Goal: Transaction & Acquisition: Purchase product/service

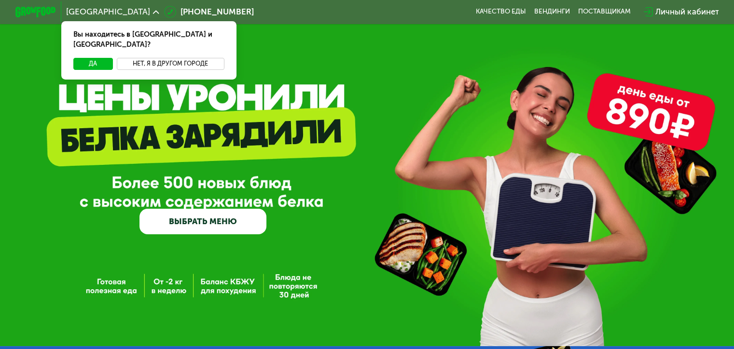
click at [128, 58] on button "Нет, я в другом городе" at bounding box center [171, 64] width 108 height 12
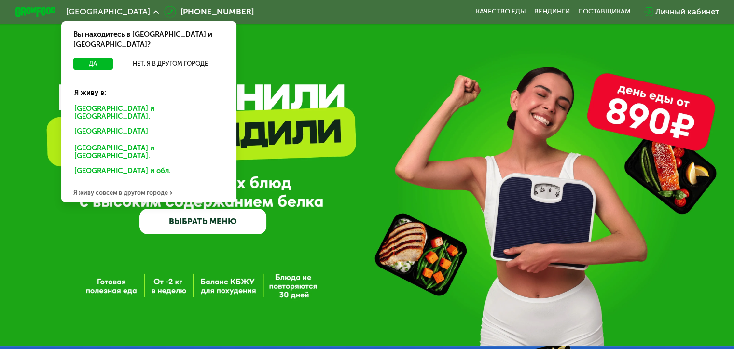
click at [126, 125] on div "[GEOGRAPHIC_DATA] и [GEOGRAPHIC_DATA]." at bounding box center [146, 133] width 159 height 16
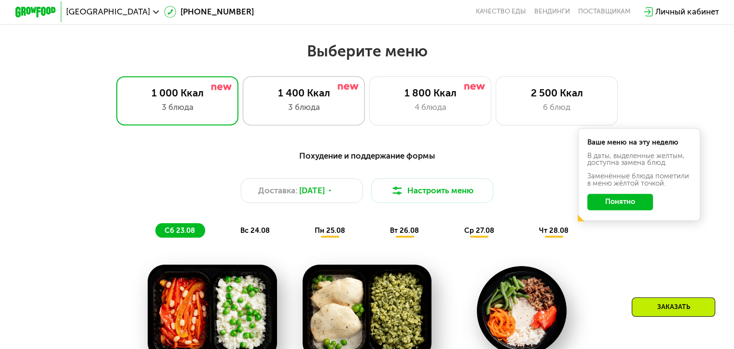
scroll to position [450, 0]
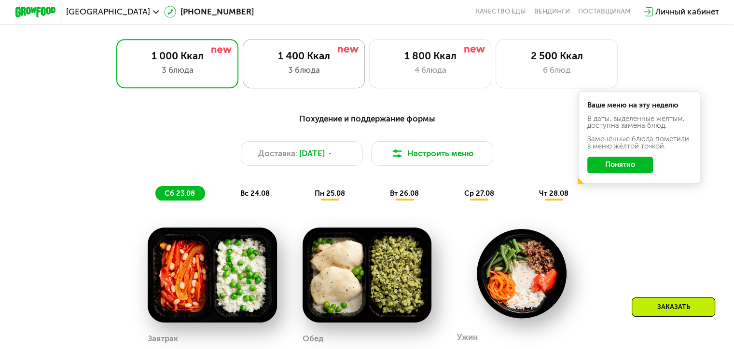
click at [323, 70] on div "3 блюда" at bounding box center [303, 70] width 101 height 12
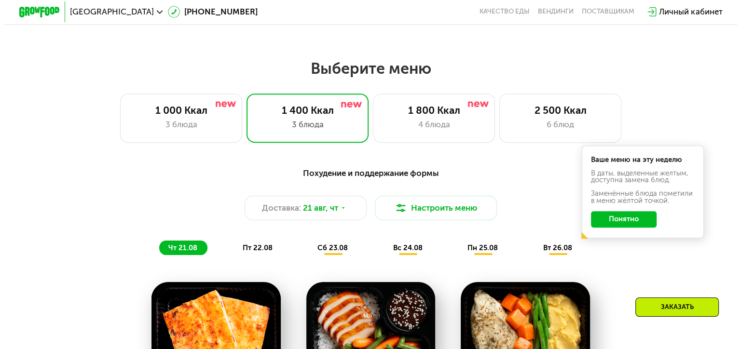
scroll to position [386, 0]
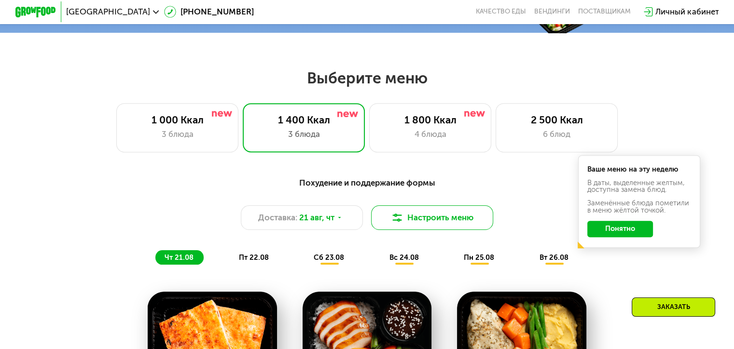
click at [432, 225] on button "Настроить меню" at bounding box center [432, 218] width 123 height 25
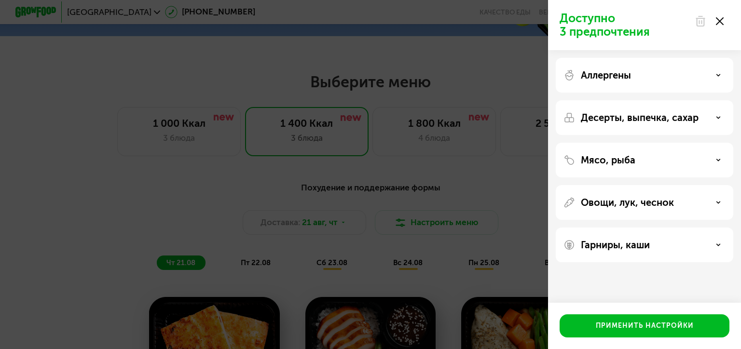
click at [658, 165] on div "Мясо, рыба" at bounding box center [645, 160] width 162 height 12
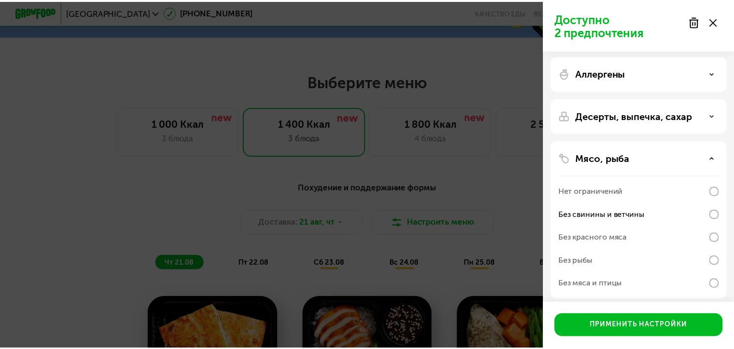
scroll to position [0, 0]
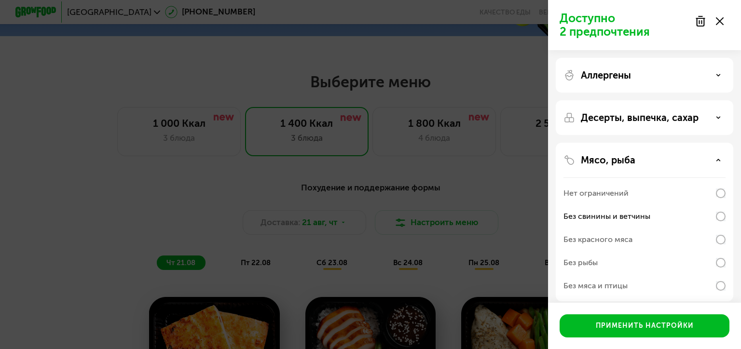
click at [673, 118] on p "Десерты, выпечка, сахар" at bounding box center [640, 118] width 118 height 12
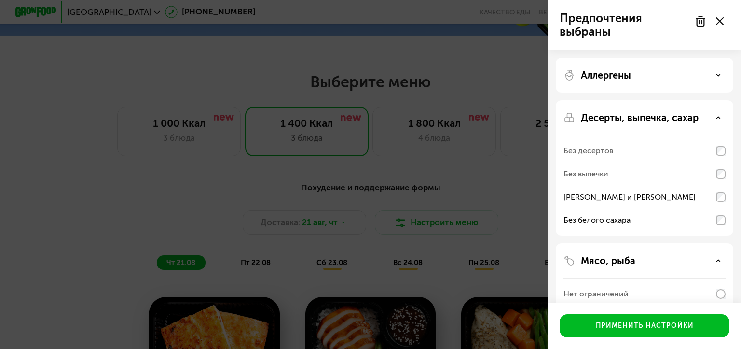
click at [726, 244] on div "Десерты, выпечка, сахар Без десертов Без выпечки Без сэндвичей и круассанов Без…" at bounding box center [645, 323] width 178 height 159
click at [416, 44] on div "Предпочтения выбраны Аллергены Десерты, выпечка, сахар Без десертов Без выпечки…" at bounding box center [370, 174] width 741 height 349
